Goal: Find specific page/section: Find specific page/section

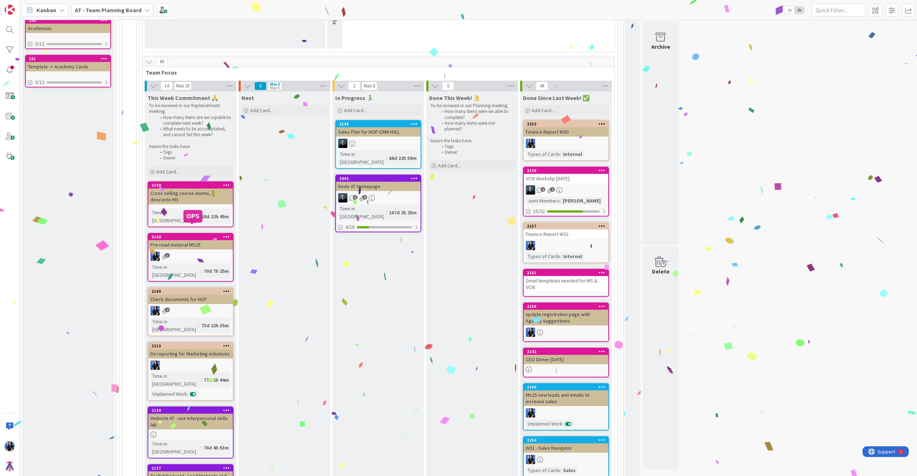
scroll to position [221, 0]
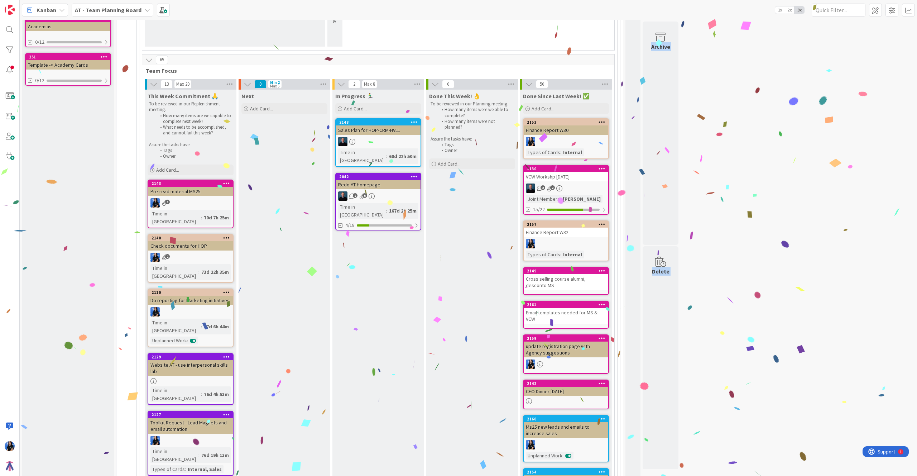
drag, startPoint x: 188, startPoint y: 182, endPoint x: 549, endPoint y: 252, distance: 367.5
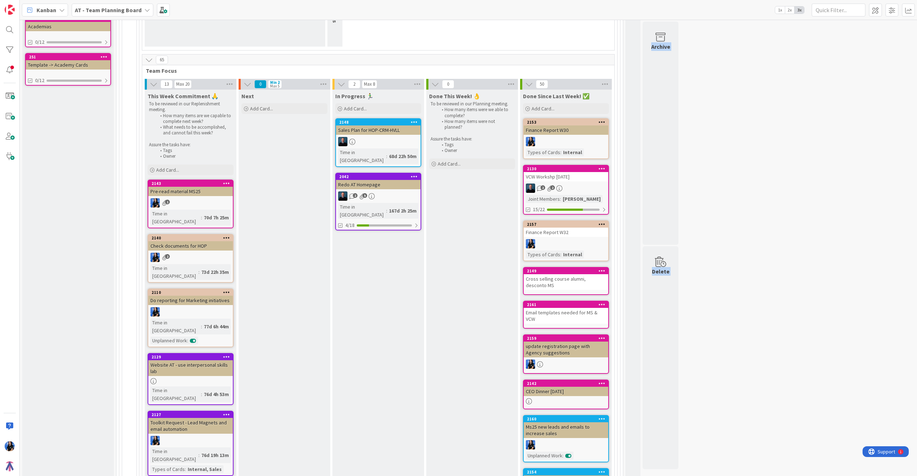
drag, startPoint x: 190, startPoint y: 180, endPoint x: 545, endPoint y: 248, distance: 361.4
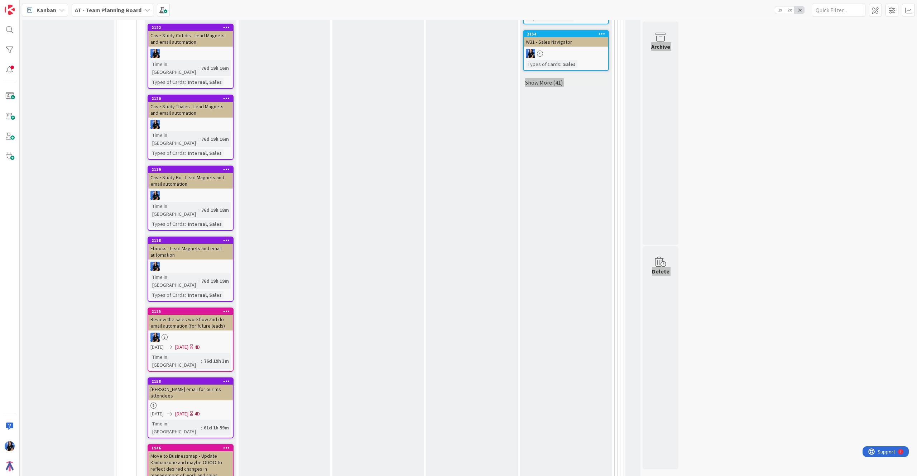
scroll to position [696, 0]
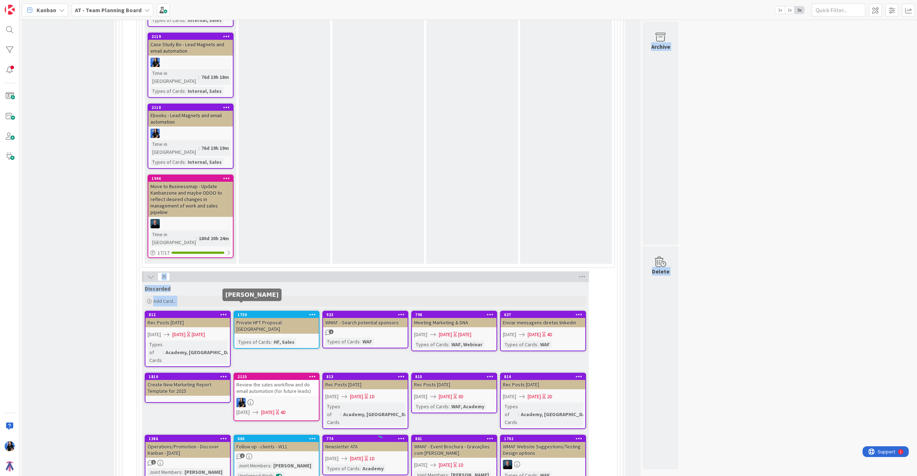
scroll to position [679, 0]
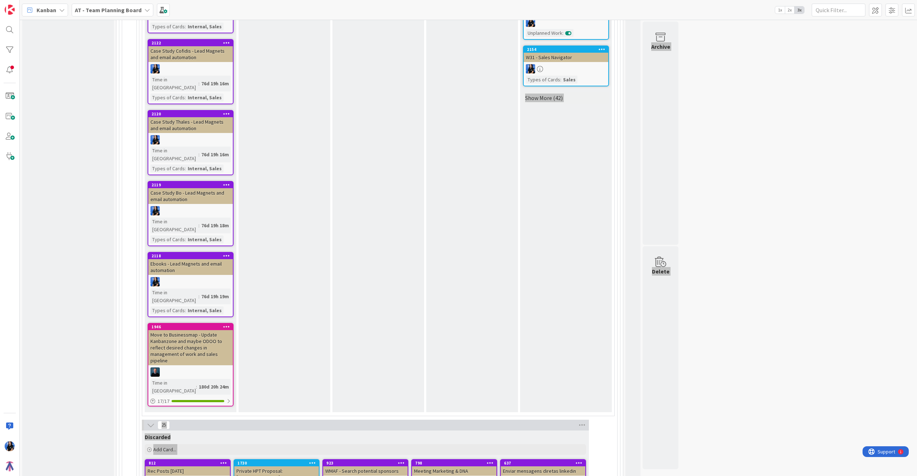
drag, startPoint x: 171, startPoint y: 107, endPoint x: 0, endPoint y: 285, distance: 246.5
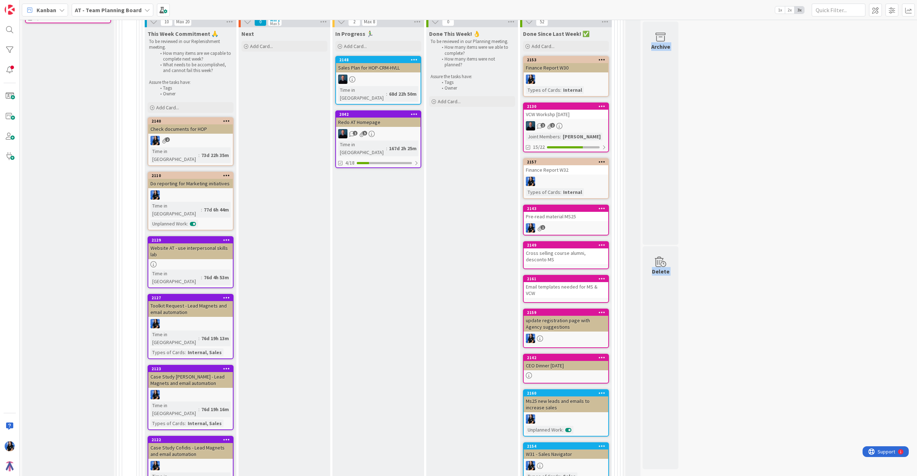
scroll to position [331, 0]
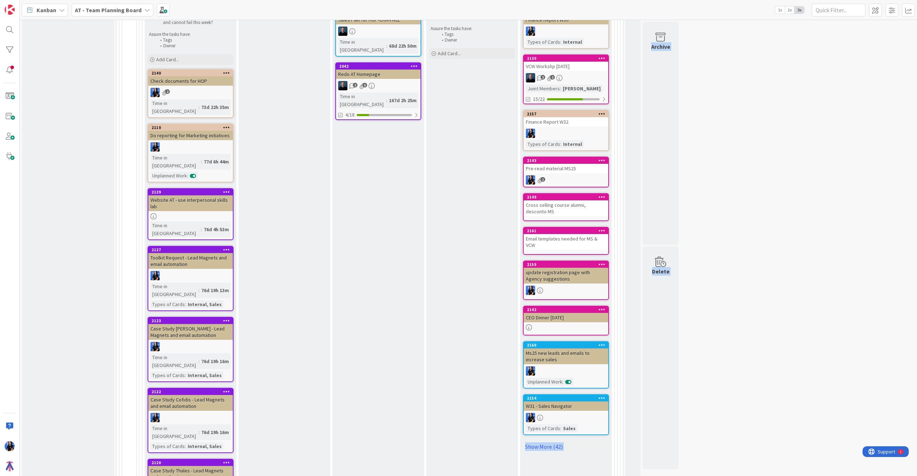
click at [188, 81] on div "Check documents for HOP" at bounding box center [190, 80] width 85 height 9
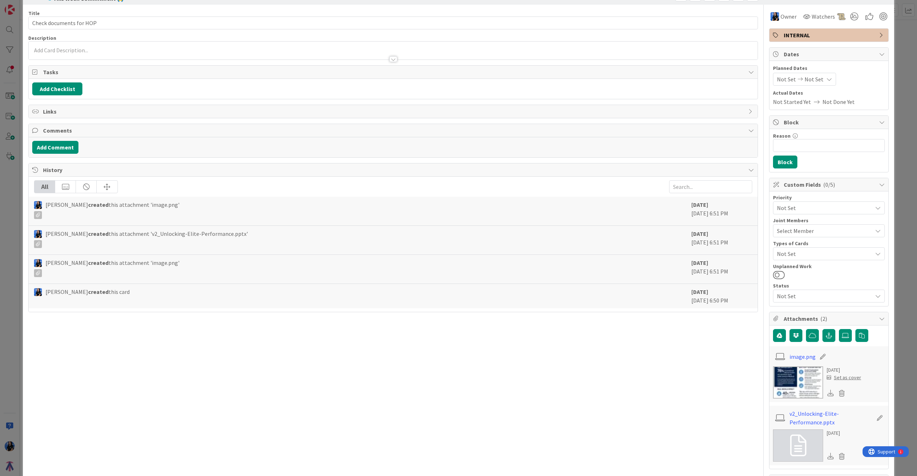
scroll to position [70, 0]
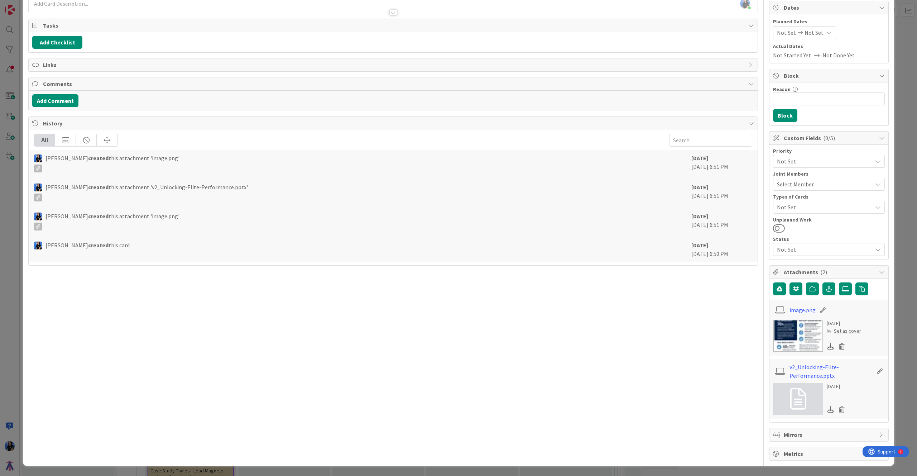
click at [827, 346] on icon at bounding box center [830, 346] width 6 height 6
click at [827, 410] on icon at bounding box center [830, 409] width 6 height 6
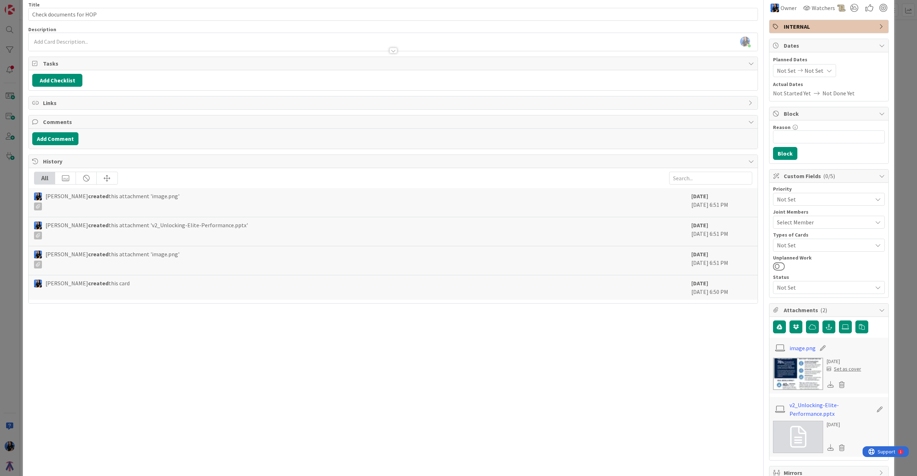
scroll to position [0, 0]
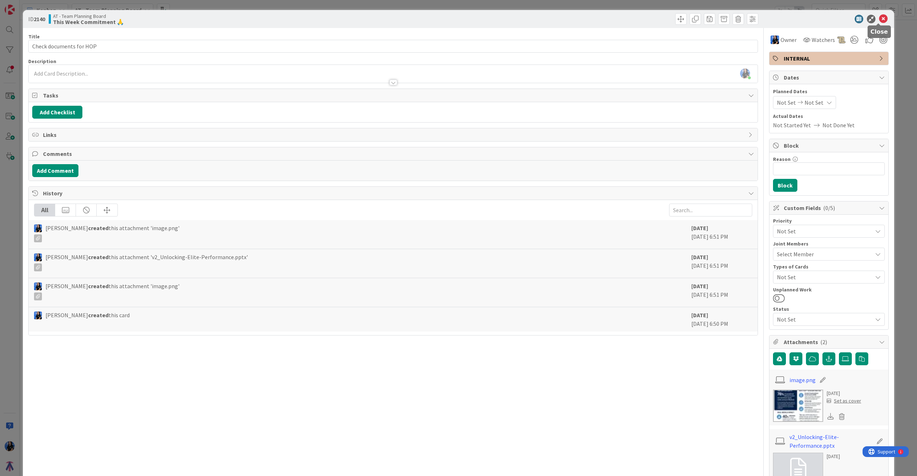
click at [879, 18] on icon at bounding box center [883, 19] width 9 height 9
